Goal: Communication & Community: Answer question/provide support

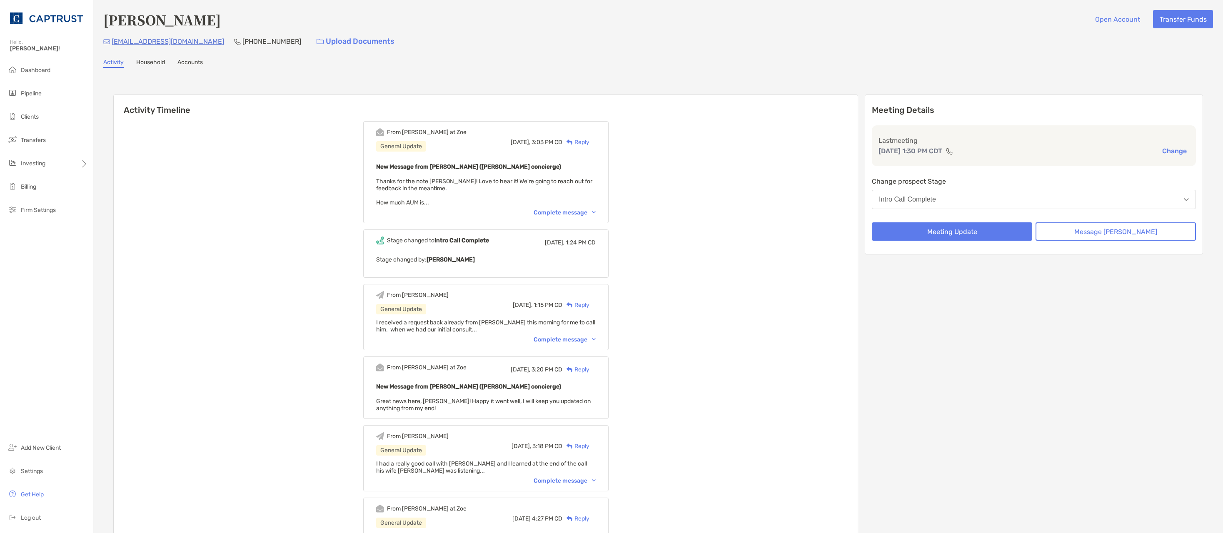
click at [589, 142] on div "Reply" at bounding box center [575, 142] width 27 height 9
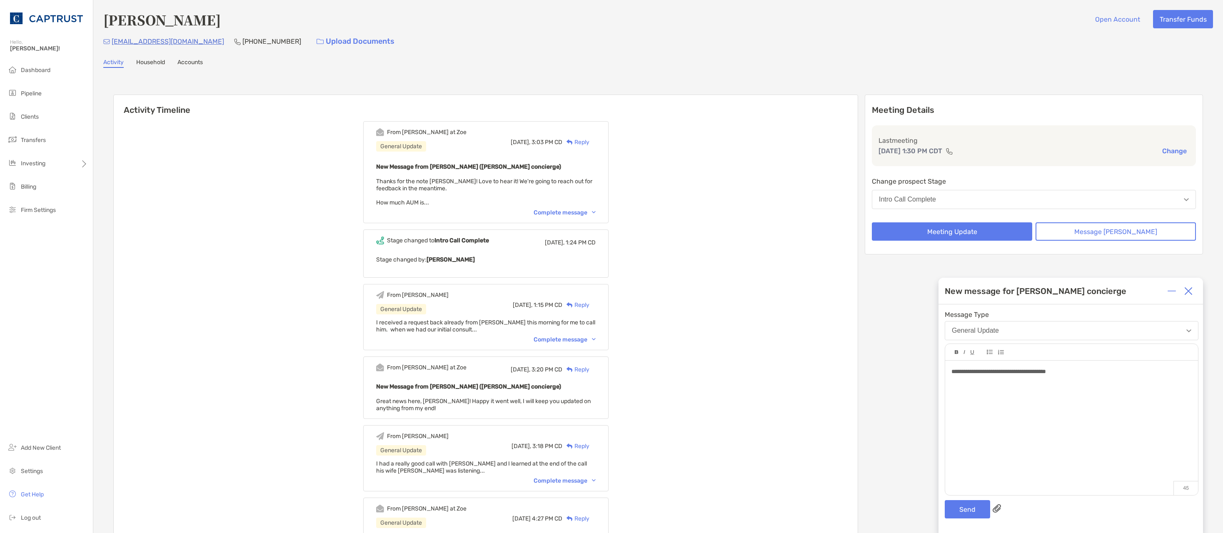
click at [1046, 371] on span "**********" at bounding box center [998, 372] width 95 height 6
click at [970, 507] on button "Send" at bounding box center [967, 509] width 45 height 18
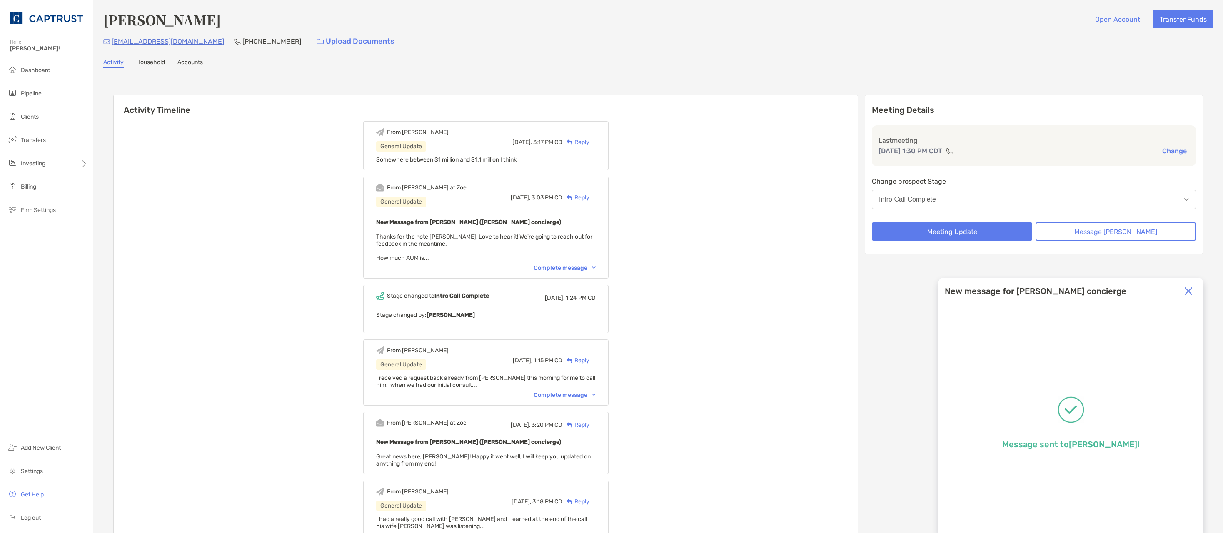
click at [579, 268] on div "Complete message" at bounding box center [565, 267] width 62 height 7
